Goal: Information Seeking & Learning: Learn about a topic

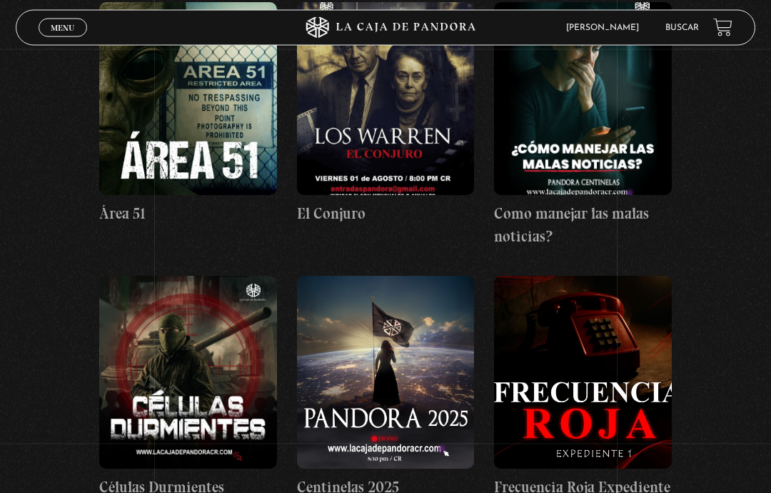
scroll to position [239, 0]
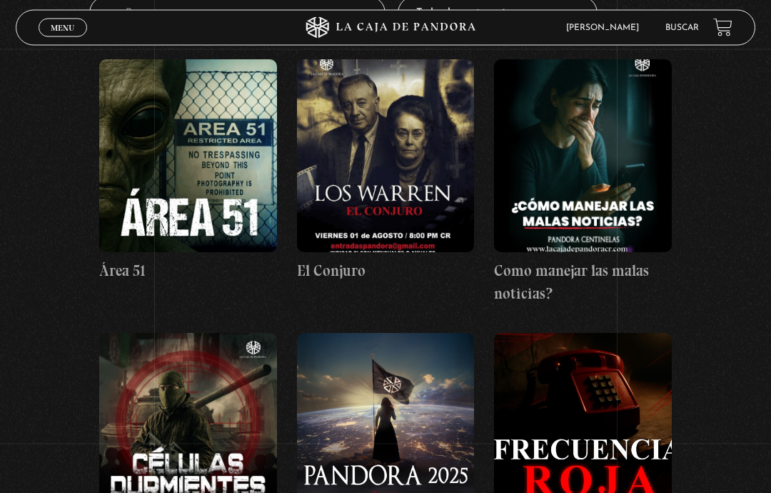
click at [683, 24] on link "Buscar" at bounding box center [683, 28] width 34 height 9
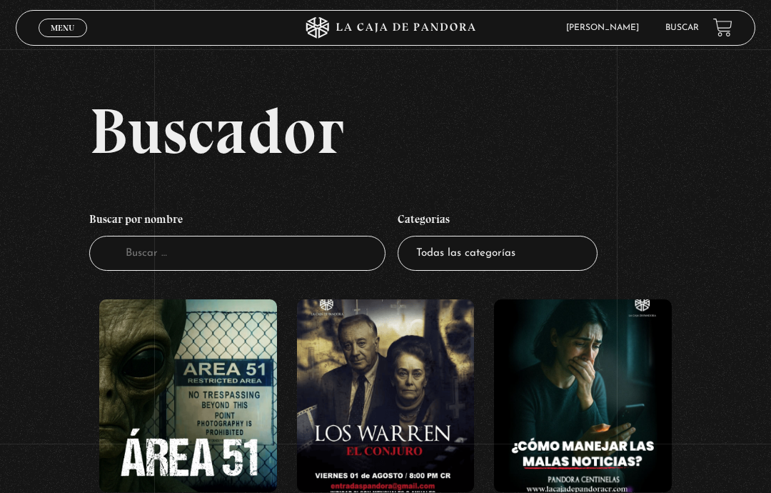
click at [435, 271] on select "Todas las categorías 11:11 Humanitario (1) Amo los [DATE] (2) Análisis de serie…" at bounding box center [498, 253] width 200 height 35
select select "series-y-peliculas"
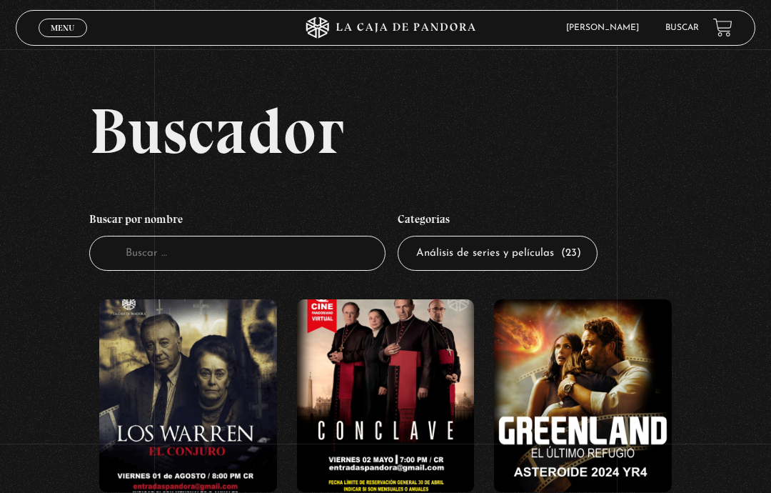
click at [686, 26] on link "Buscar" at bounding box center [683, 28] width 34 height 9
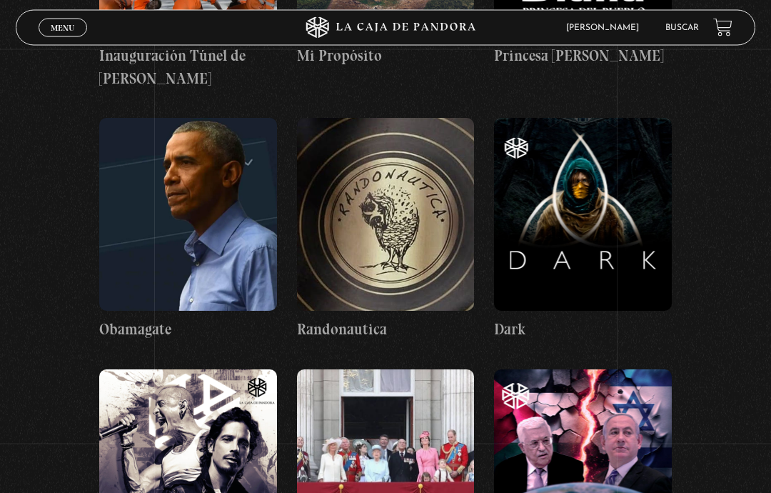
scroll to position [28491, 0]
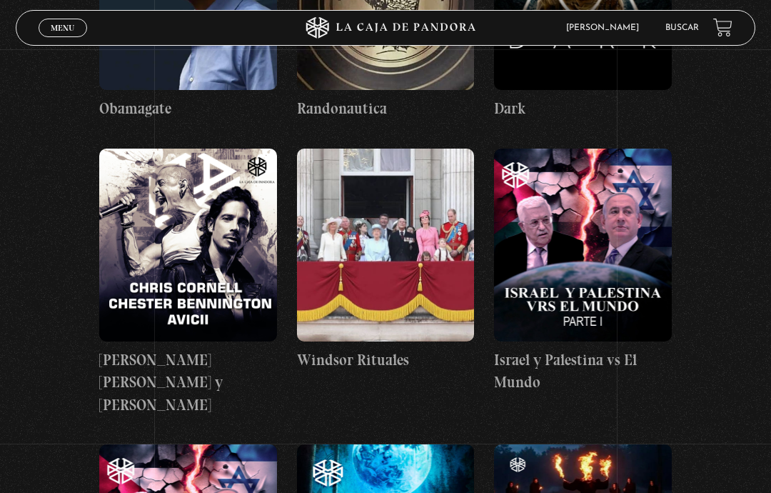
click at [695, 30] on link "Buscar" at bounding box center [683, 28] width 34 height 9
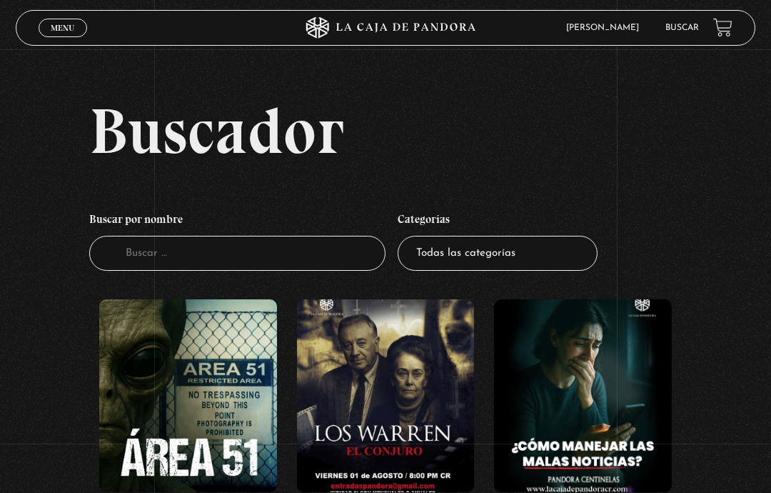
click at [562, 262] on select "Todas las categorías 11:11 Humanitario (1) Amo los [DATE] (2) Análisis de serie…" at bounding box center [498, 253] width 200 height 35
select select "mundo-espiritual"
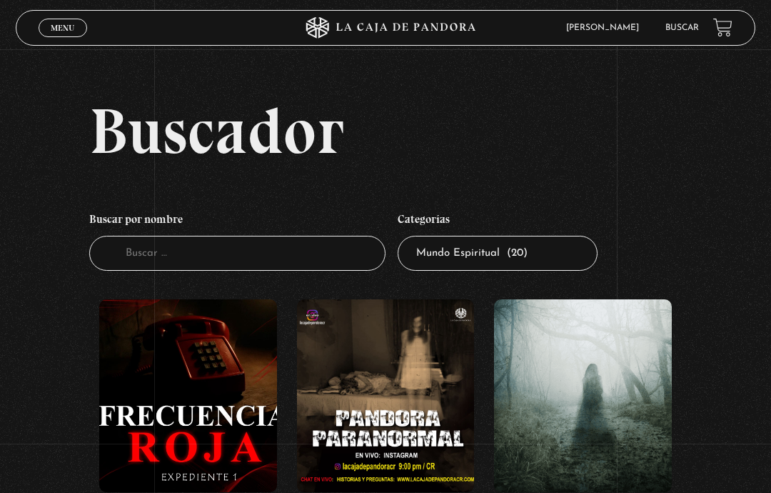
click at [561, 265] on select "Todas las categorías 11:11 Humanitario (1) Amo los Lunes (2) Análisis de series…" at bounding box center [498, 253] width 200 height 35
select select "nuevo-orden-mundial-nwo"
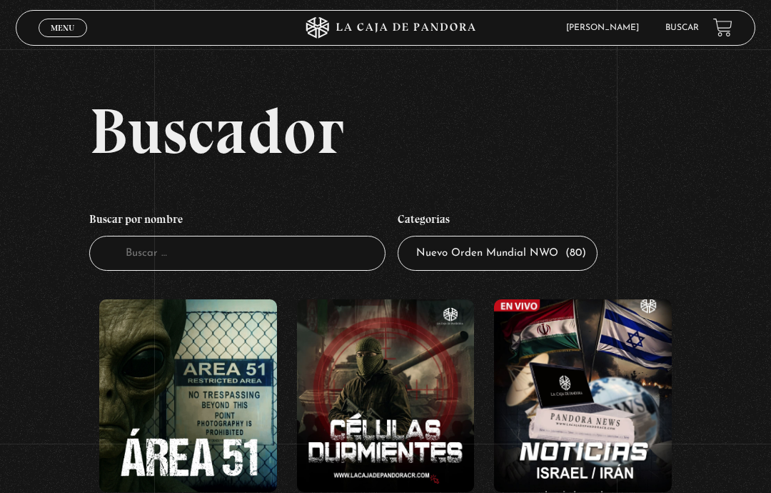
click at [564, 271] on select "Todas las categorías 11:11 Humanitario (1) Amo los Lunes (2) Análisis de series…" at bounding box center [498, 253] width 200 height 35
select select "centinelas"
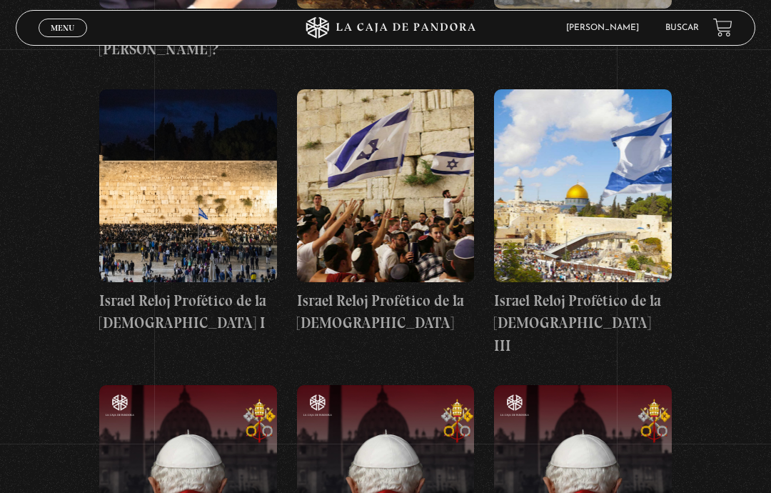
scroll to position [9451, 0]
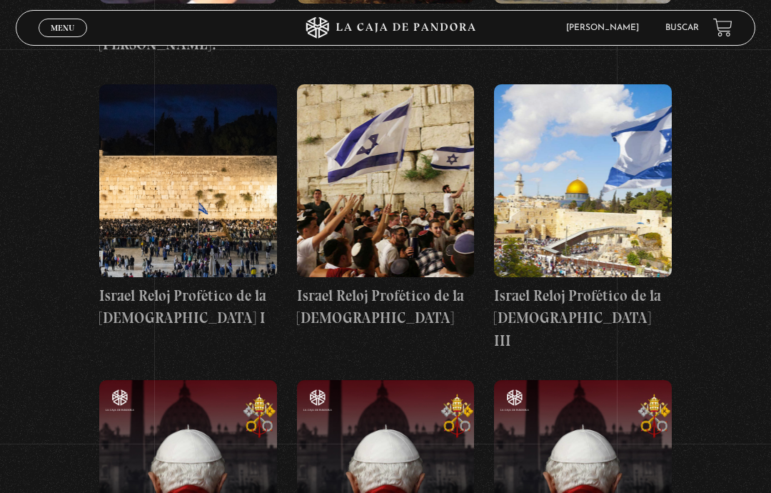
click at [634, 380] on figure at bounding box center [583, 476] width 178 height 193
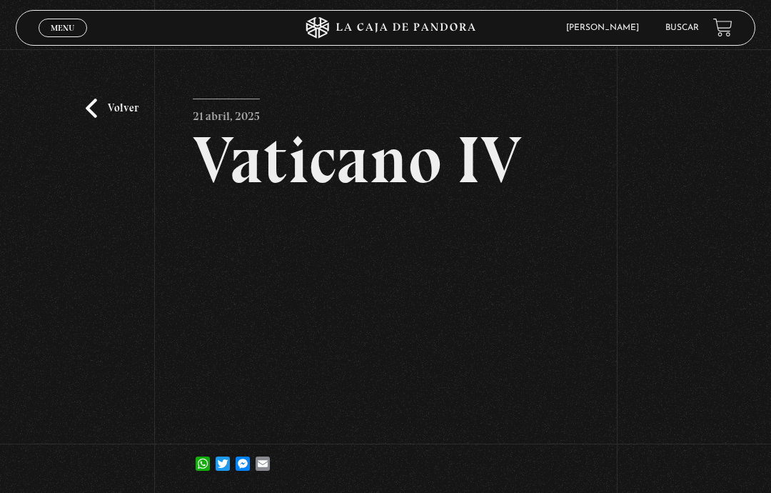
click at [91, 116] on link "Volver" at bounding box center [112, 108] width 53 height 19
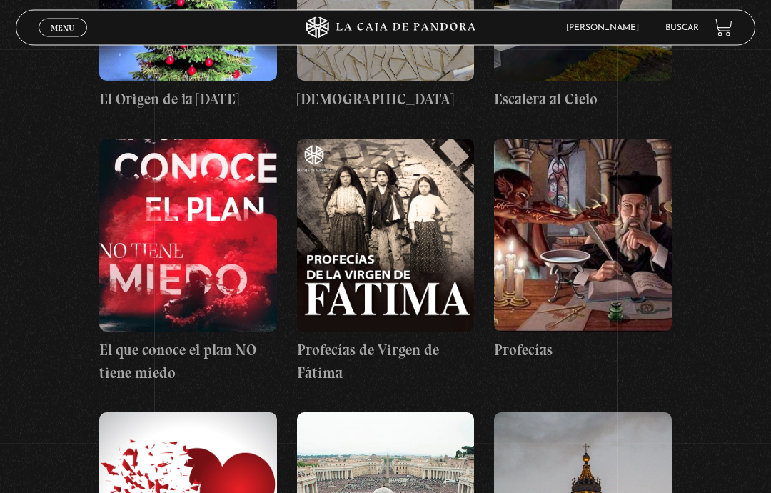
scroll to position [6543, 0]
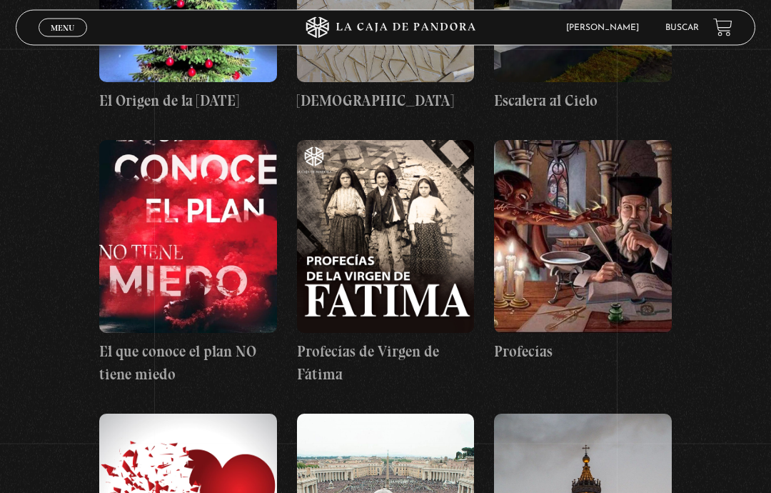
click at [138, 190] on figure at bounding box center [188, 237] width 178 height 193
